Goal: Information Seeking & Learning: Learn about a topic

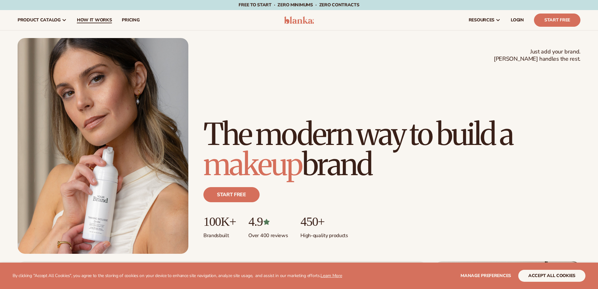
click at [91, 20] on span "How It Works" at bounding box center [94, 20] width 35 height 5
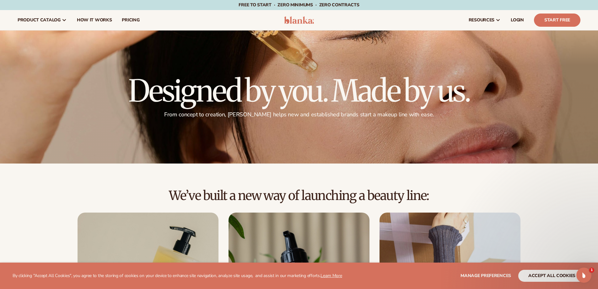
click at [284, 18] on img at bounding box center [299, 20] width 30 height 8
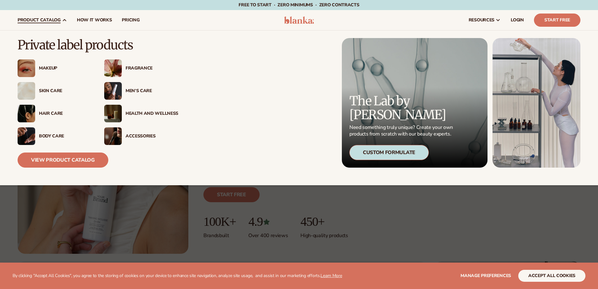
click at [49, 67] on div "Makeup" at bounding box center [65, 68] width 53 height 5
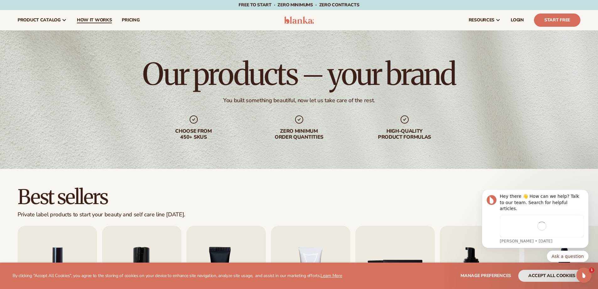
click at [107, 19] on span "How It Works" at bounding box center [94, 20] width 35 height 5
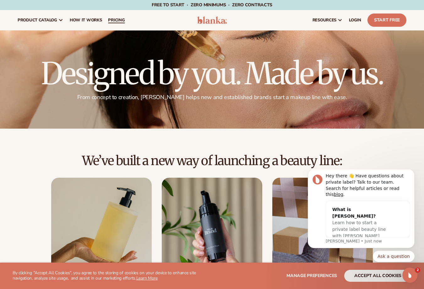
click at [116, 18] on span "pricing" at bounding box center [116, 20] width 17 height 5
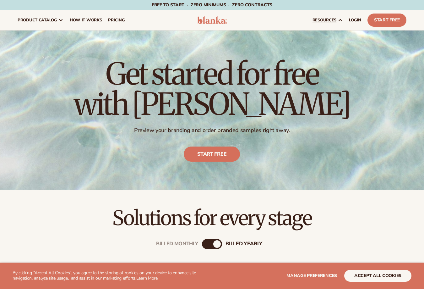
click at [341, 19] on icon at bounding box center [340, 20] width 5 height 5
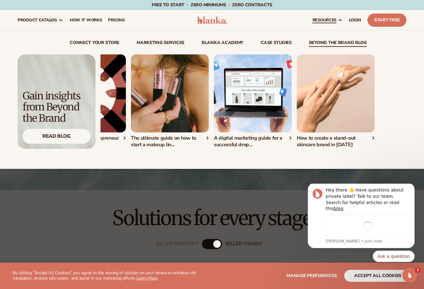
click at [179, 136] on div "Your 30-day social media content calendar templ..." at bounding box center [118, 101] width 306 height 94
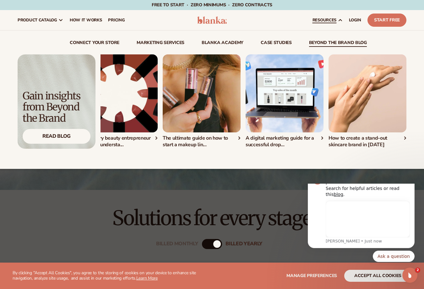
click at [303, 100] on div "Your 30-day social media content calendar templ..." at bounding box center [150, 101] width 306 height 94
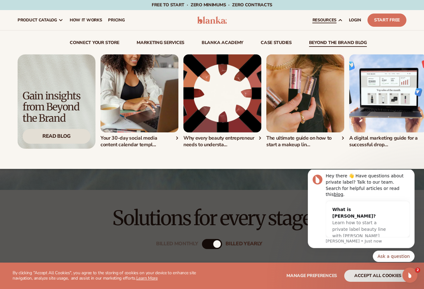
click at [66, 137] on div "Read Blog" at bounding box center [57, 136] width 68 height 15
